Goal: Task Accomplishment & Management: Use online tool/utility

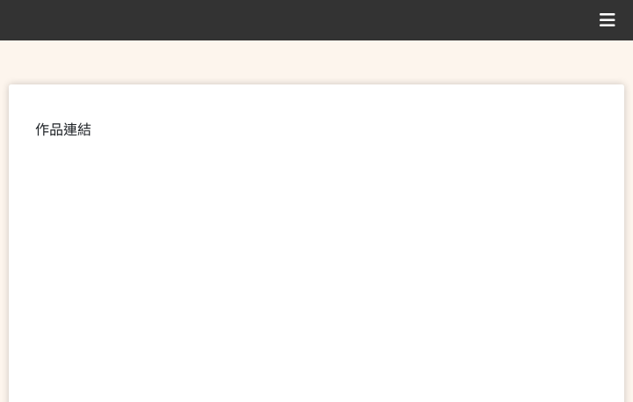
scroll to position [439, 0]
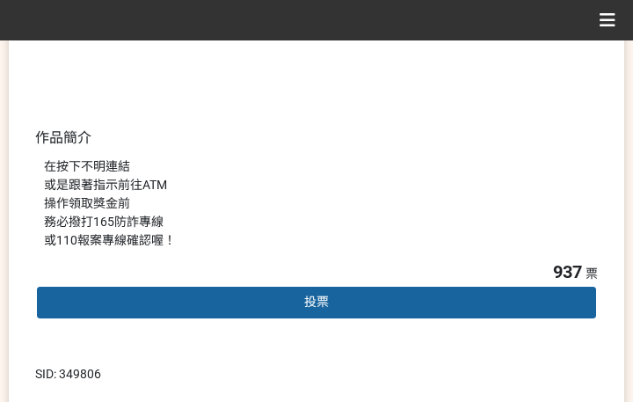
click at [344, 296] on div "投票" at bounding box center [316, 302] width 562 height 35
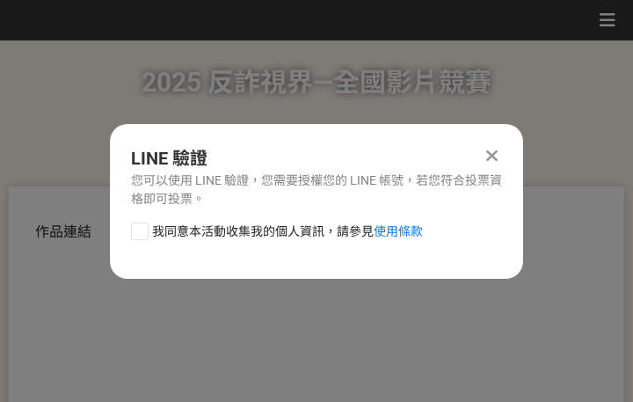
click at [310, 227] on span "我同意本活動收集我的個人資訊，請參見 使用條款" at bounding box center [287, 231] width 271 height 18
click at [143, 227] on input "我同意本活動收集我的個人資訊，請參見 使用條款" at bounding box center [137, 230] width 11 height 11
checkbox input "false"
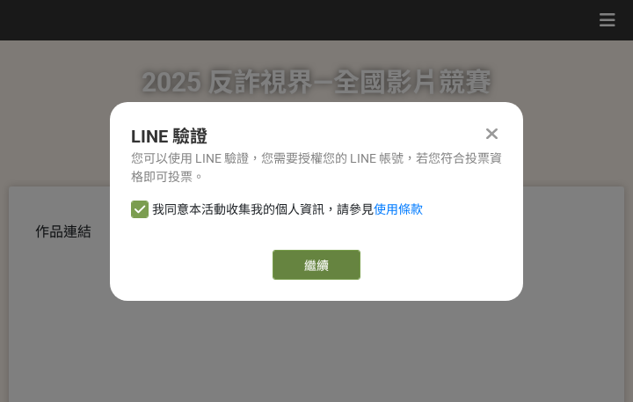
click at [339, 267] on link "繼續" at bounding box center [316, 265] width 88 height 30
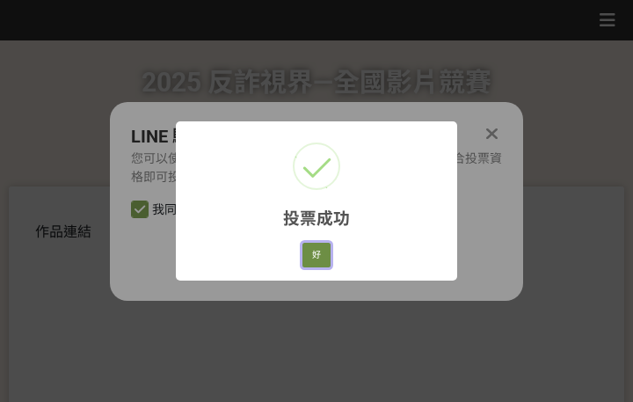
click at [315, 260] on button "好" at bounding box center [316, 254] width 28 height 25
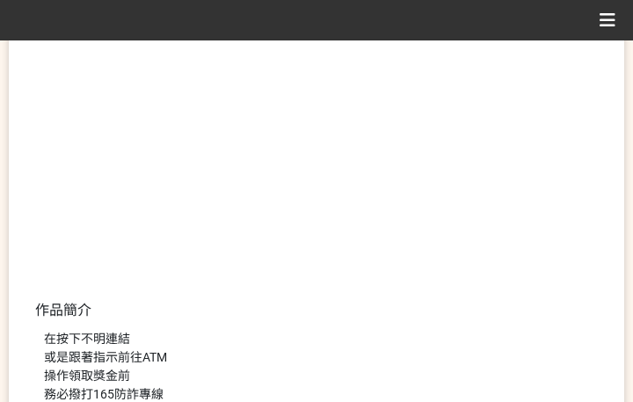
scroll to position [336, 0]
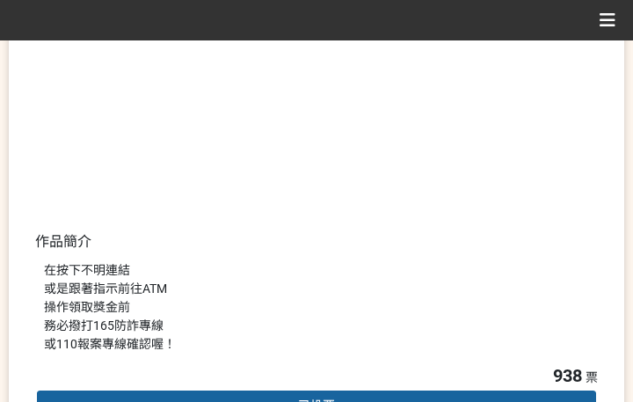
drag, startPoint x: 460, startPoint y: 255, endPoint x: 490, endPoint y: 242, distance: 33.5
click at [460, 257] on div "在按下不明連結 或是跟著指示前往ATM 操作領取獎金前 務必撥打165防詐專線 或110報案專線確認喔！" at bounding box center [316, 307] width 562 height 110
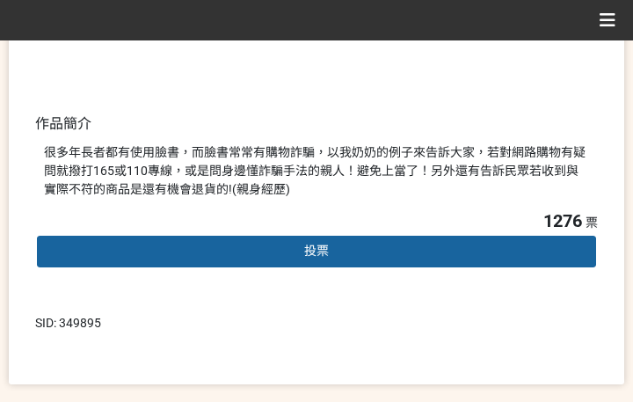
scroll to position [527, 0]
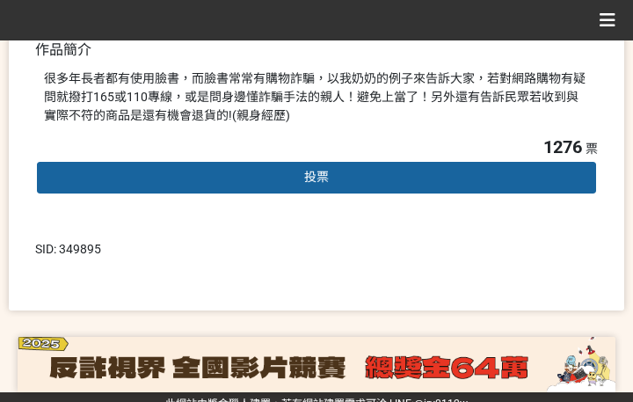
click at [318, 181] on span "投票" at bounding box center [316, 177] width 25 height 14
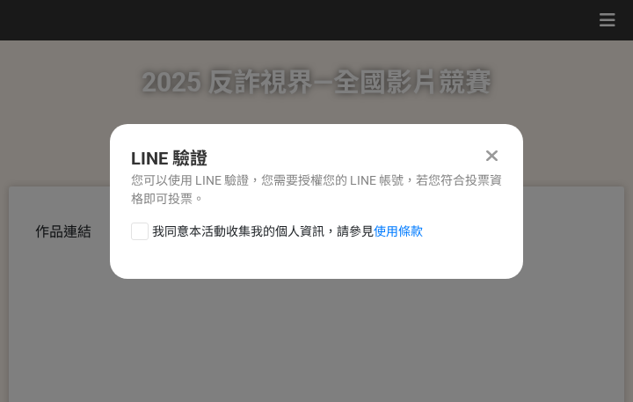
click at [231, 236] on span "我同意本活動收集我的個人資訊，請參見 使用條款" at bounding box center [287, 231] width 271 height 18
click at [285, 229] on span "我同意本活動收集我的個人資訊，請參見 使用條款" at bounding box center [287, 231] width 271 height 18
click at [143, 229] on input "我同意本活動收集我的個人資訊，請參見 使用條款" at bounding box center [137, 230] width 11 height 11
checkbox input "false"
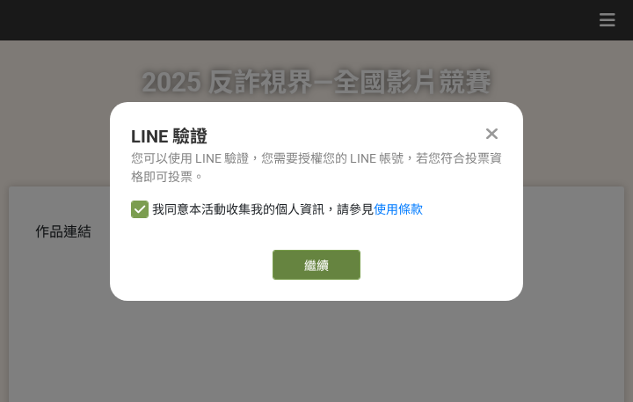
click at [316, 271] on link "繼續" at bounding box center [316, 265] width 88 height 30
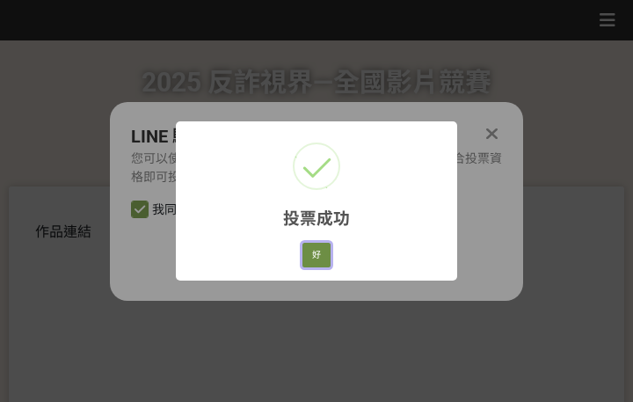
click at [325, 244] on button "好" at bounding box center [316, 254] width 28 height 25
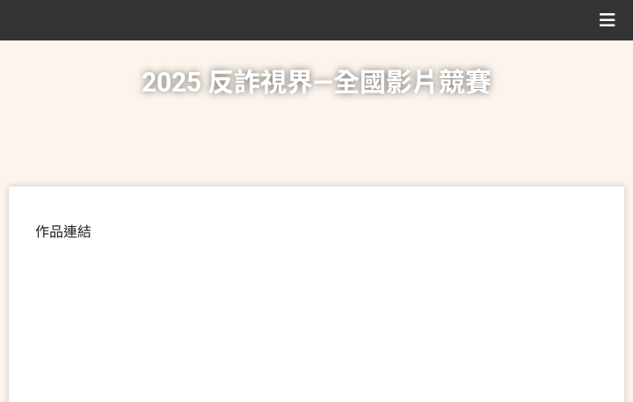
scroll to position [376, 0]
